Goal: Download file/media

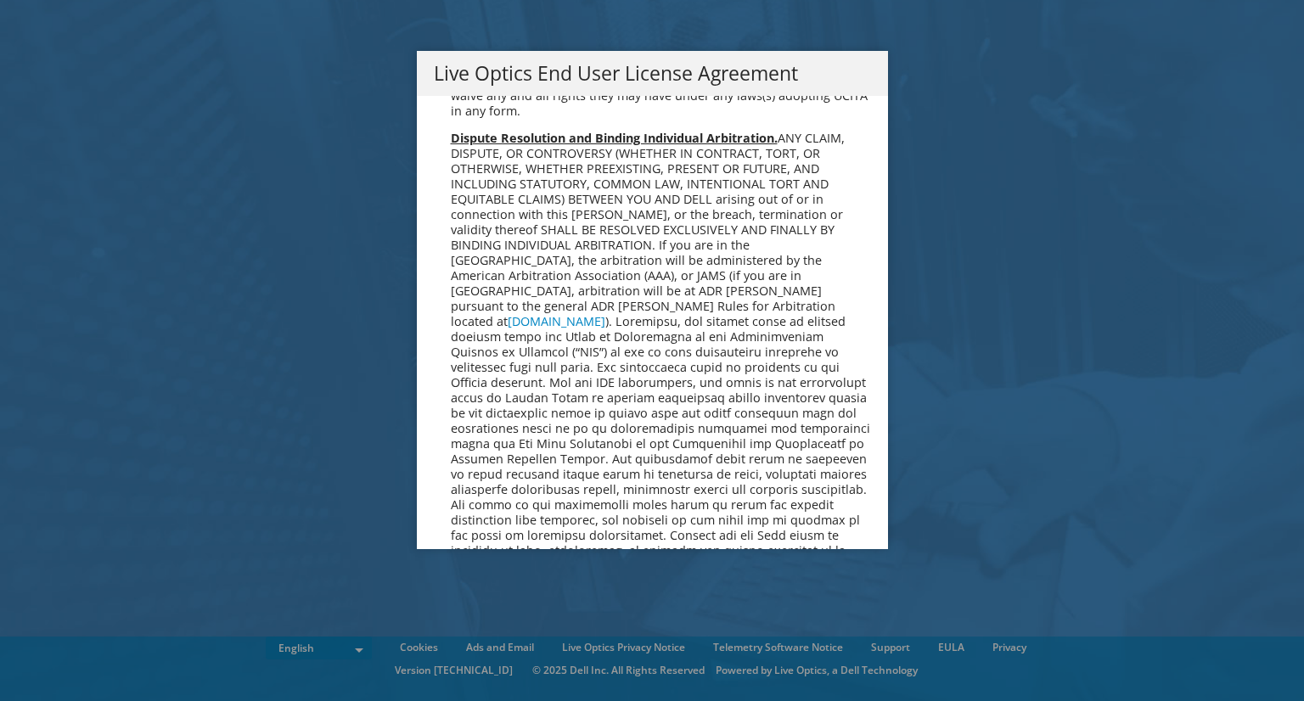
scroll to position [6421, 0]
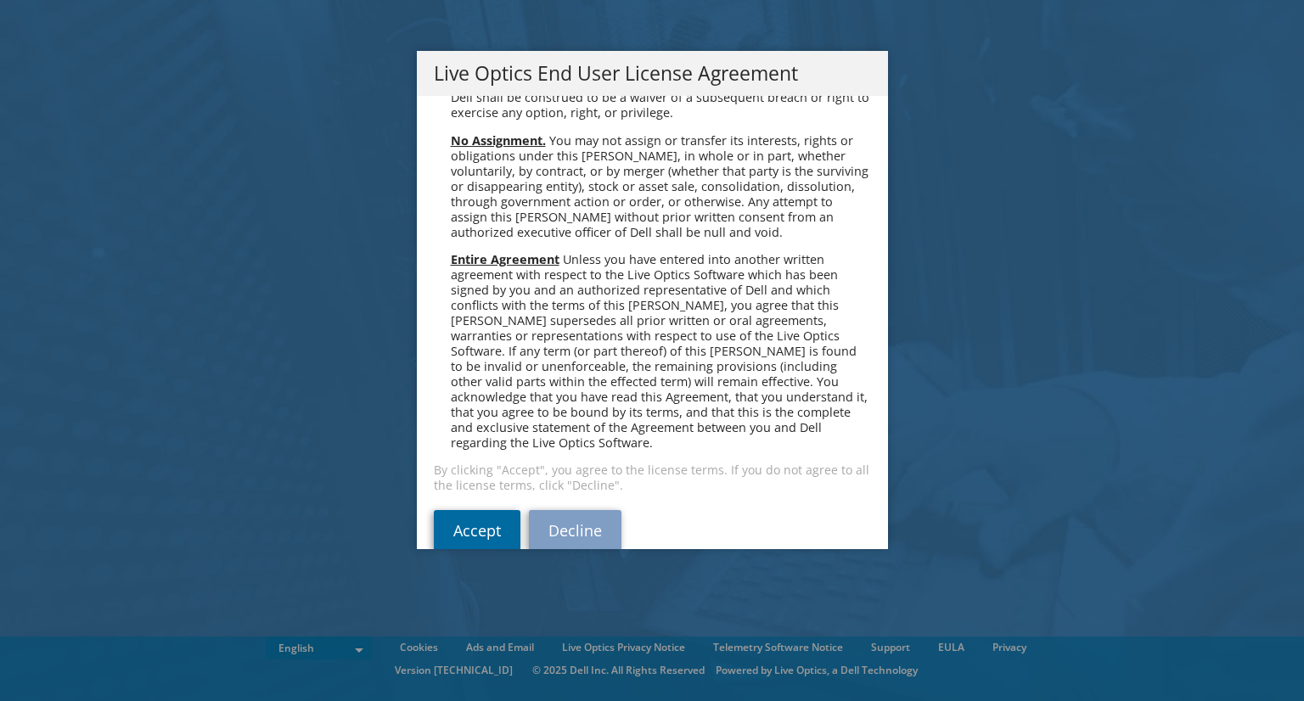
click at [478, 510] on link "Accept" at bounding box center [477, 530] width 87 height 41
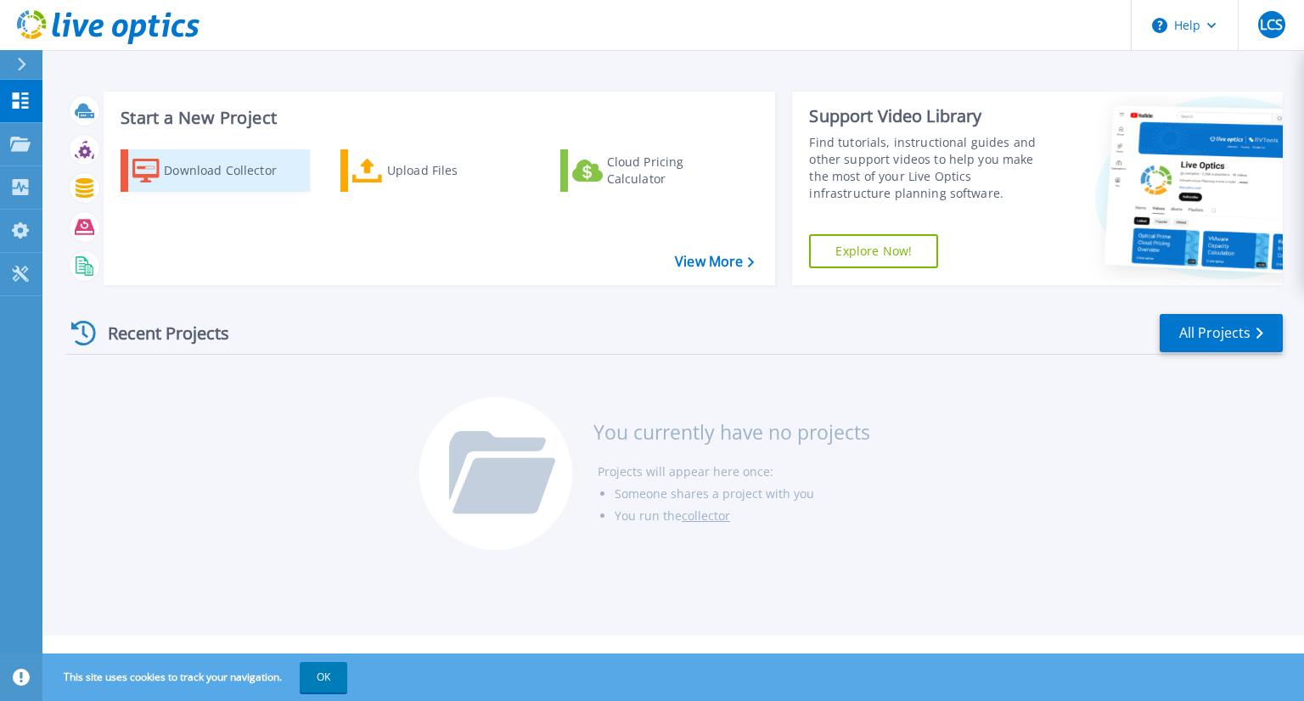
click at [223, 172] on div "Download Collector" at bounding box center [232, 171] width 136 height 34
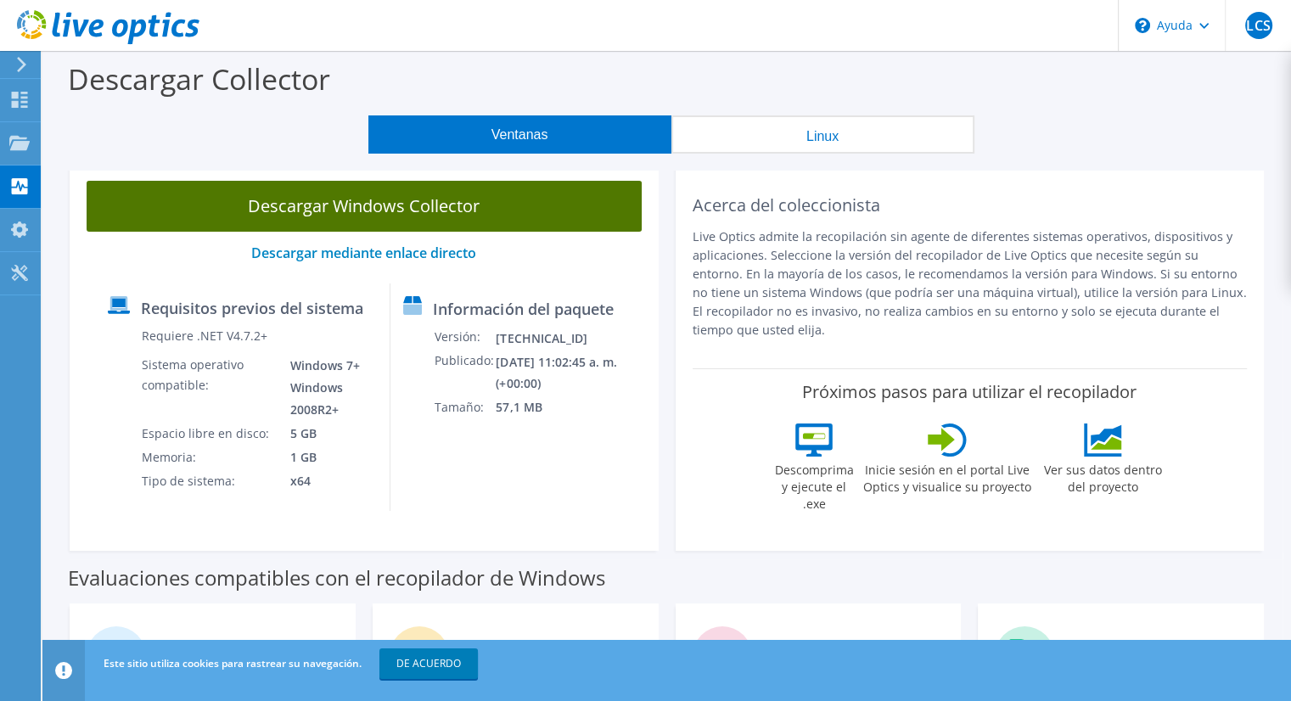
click at [419, 215] on font "Descargar Windows Collector" at bounding box center [364, 205] width 232 height 23
